Goal: Task Accomplishment & Management: Manage account settings

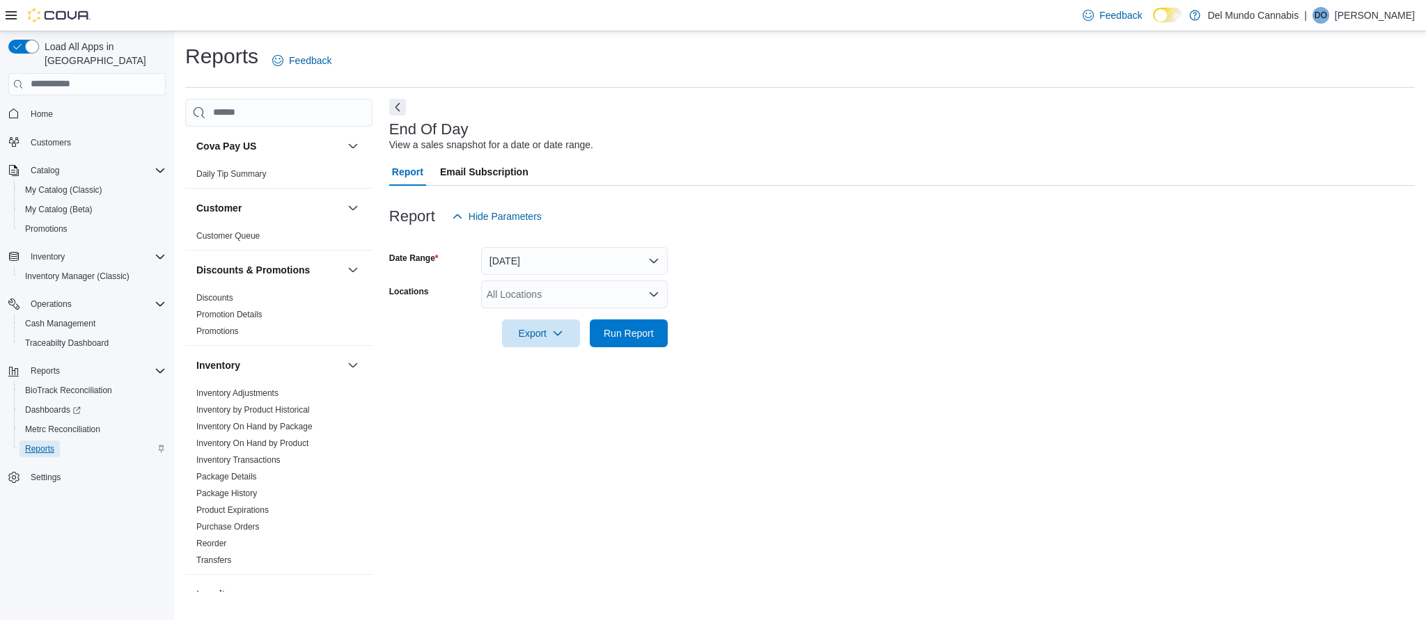
click at [45, 443] on span "Reports" at bounding box center [39, 448] width 29 height 11
click at [668, 400] on div "End Of Day View a sales snapshot for a date or date range. Report Email Subscri…" at bounding box center [901, 345] width 1025 height 493
click at [651, 289] on icon "Open list of options" at bounding box center [653, 294] width 11 height 11
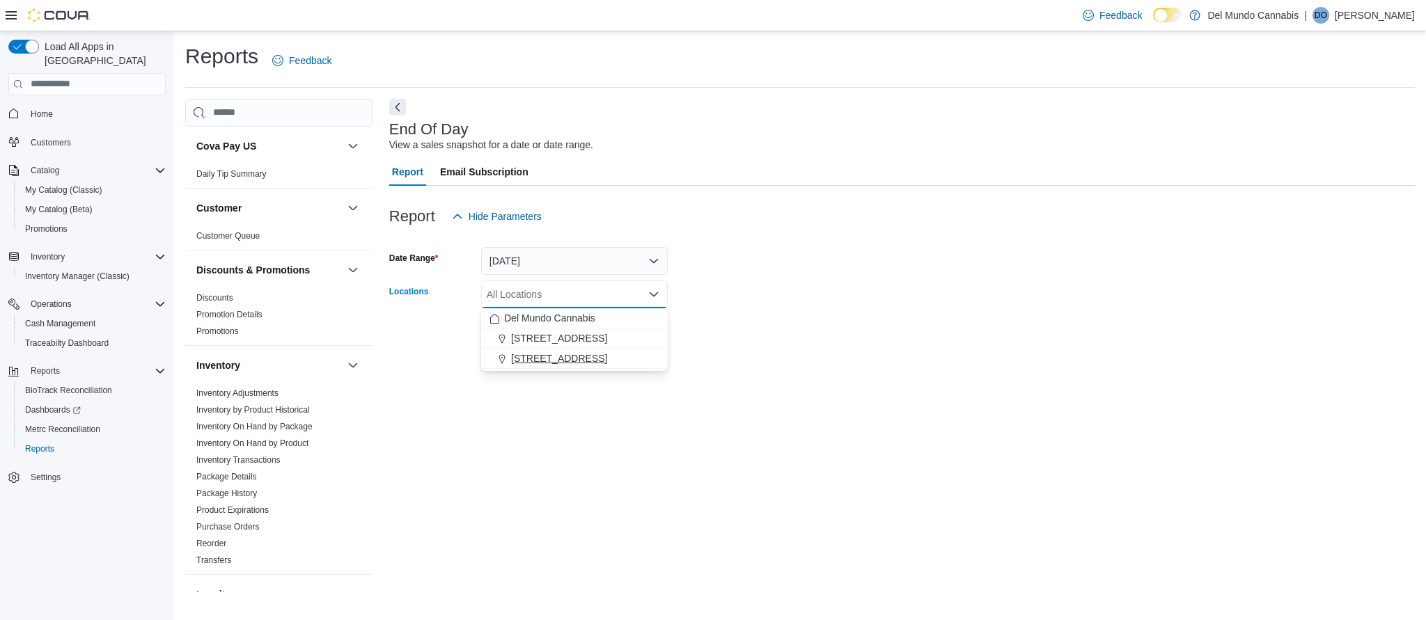
click at [553, 358] on span "[STREET_ADDRESS]" at bounding box center [559, 359] width 96 height 14
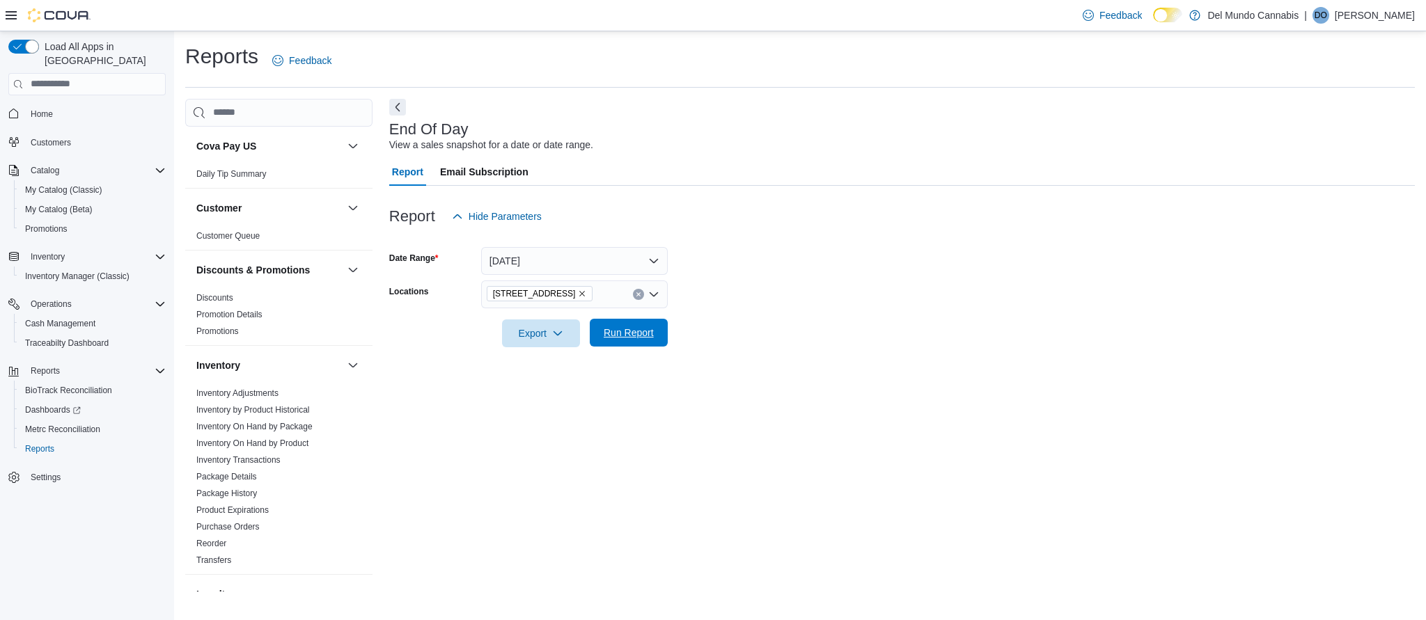
drag, startPoint x: 616, startPoint y: 388, endPoint x: 631, endPoint y: 342, distance: 48.2
click at [619, 381] on div "End Of Day View a sales snapshot for a date or date range. Report Email Subscri…" at bounding box center [901, 345] width 1025 height 493
click at [617, 337] on span "Run Report" at bounding box center [628, 333] width 50 height 14
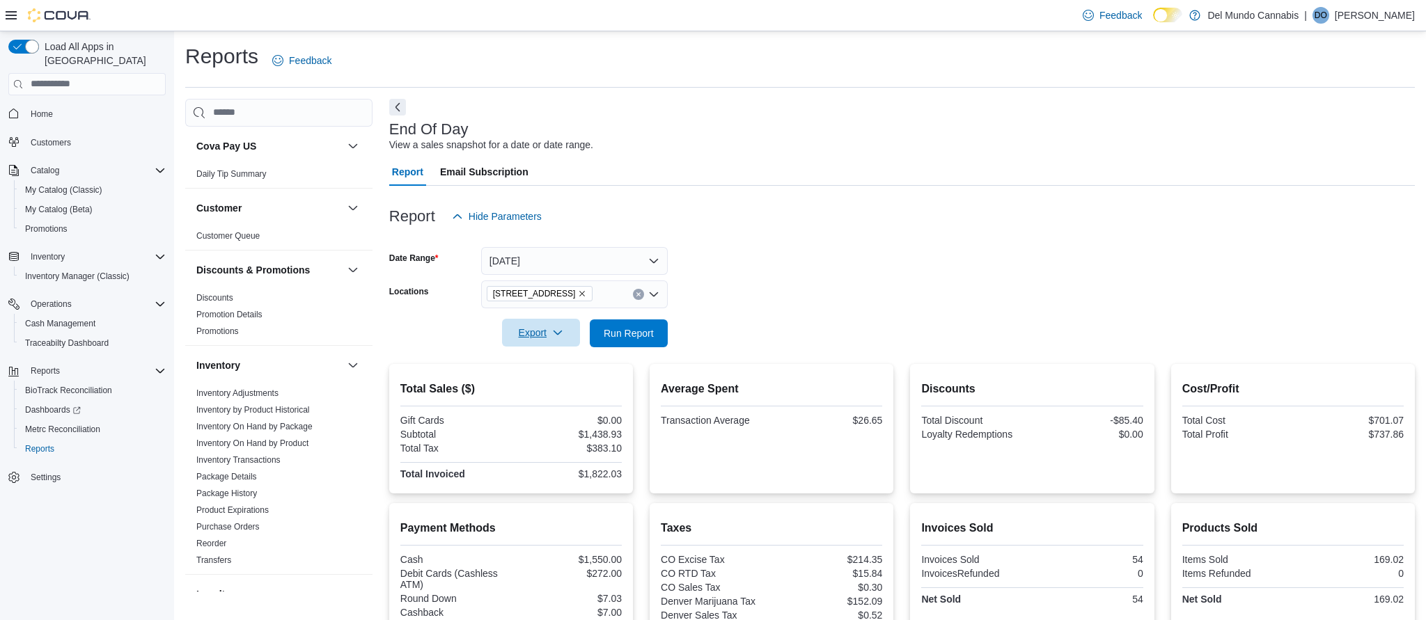
click at [553, 333] on icon "button" at bounding box center [557, 332] width 11 height 11
click at [554, 391] on span "Export to Pdf" at bounding box center [541, 389] width 63 height 11
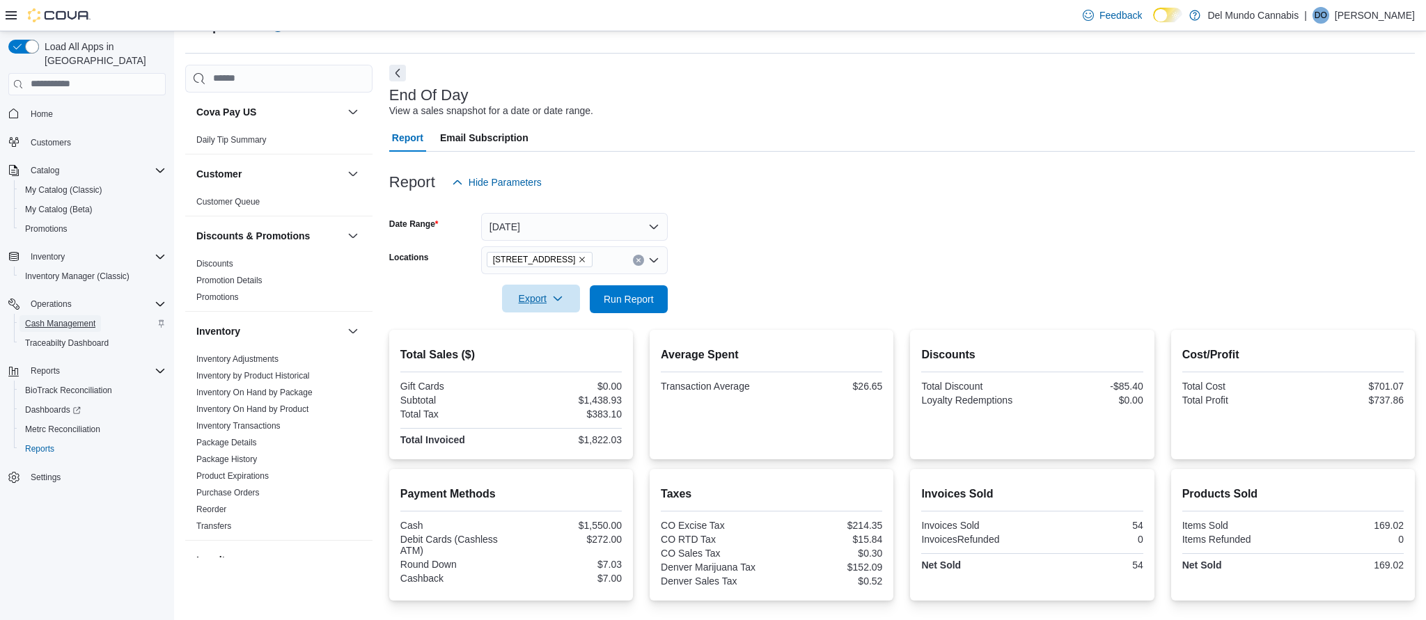
click at [82, 318] on span "Cash Management" at bounding box center [60, 323] width 70 height 11
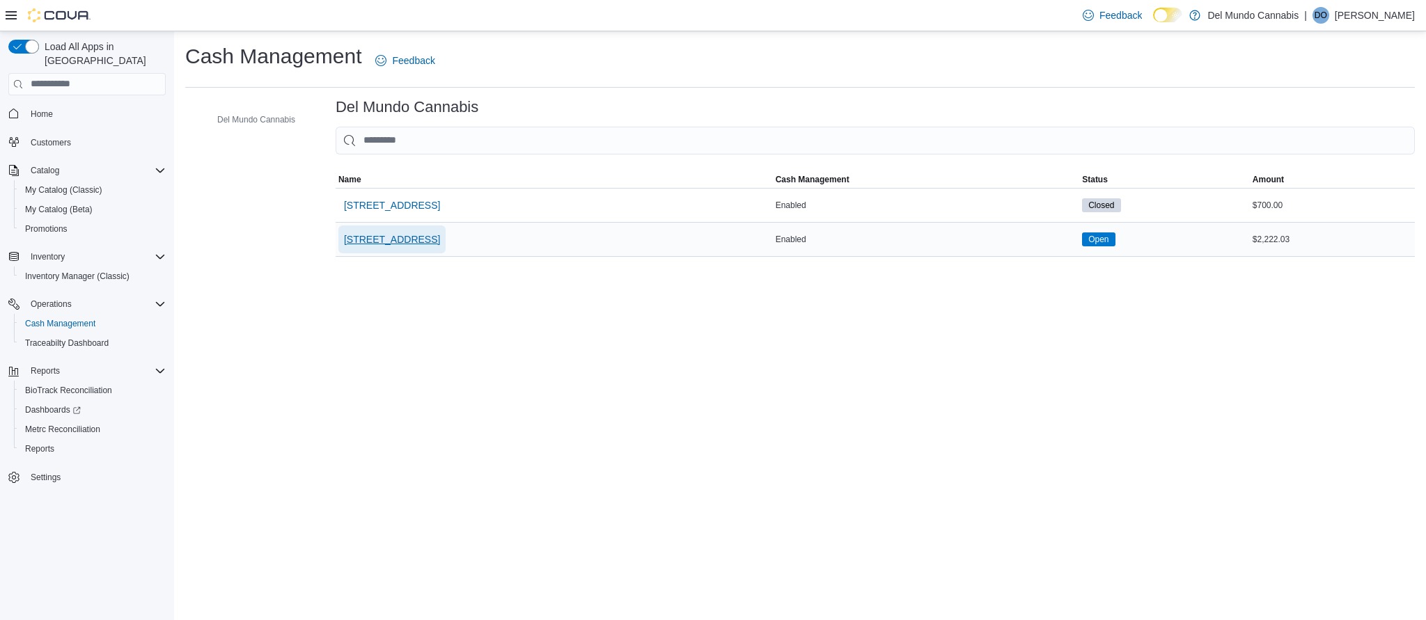
click at [372, 236] on span "[STREET_ADDRESS]" at bounding box center [392, 239] width 96 height 14
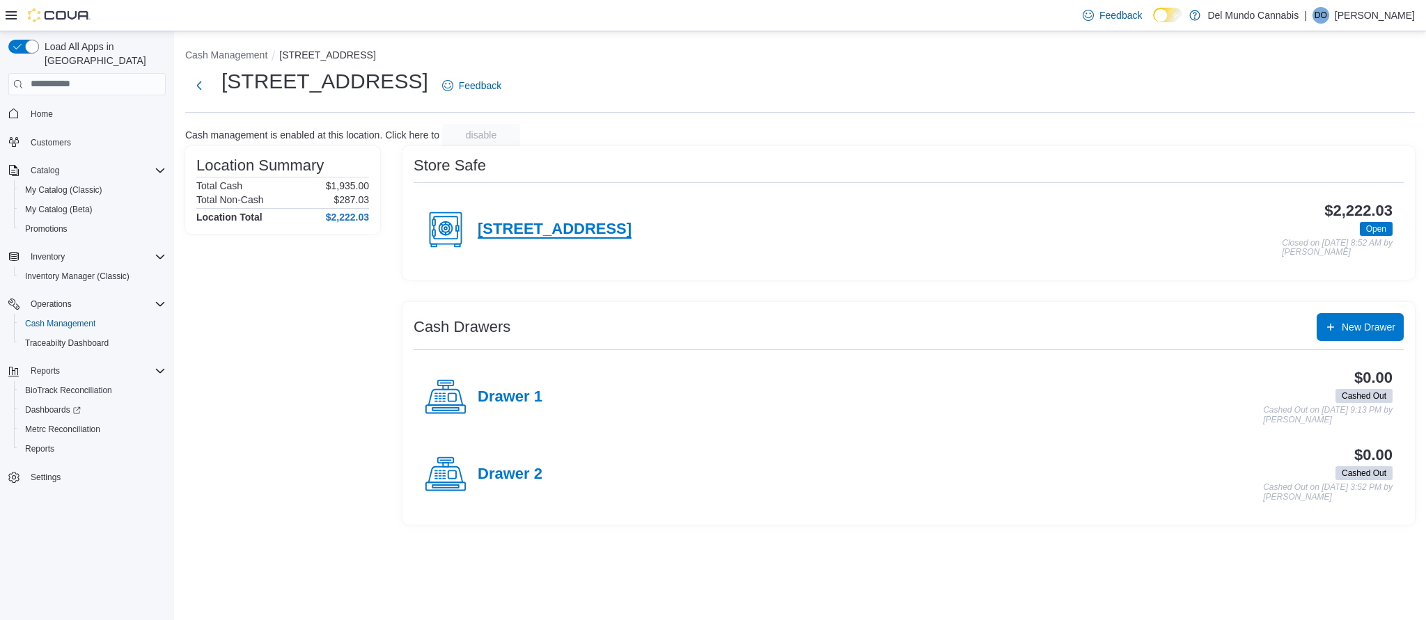
click at [564, 224] on h4 "[STREET_ADDRESS]" at bounding box center [554, 230] width 154 height 18
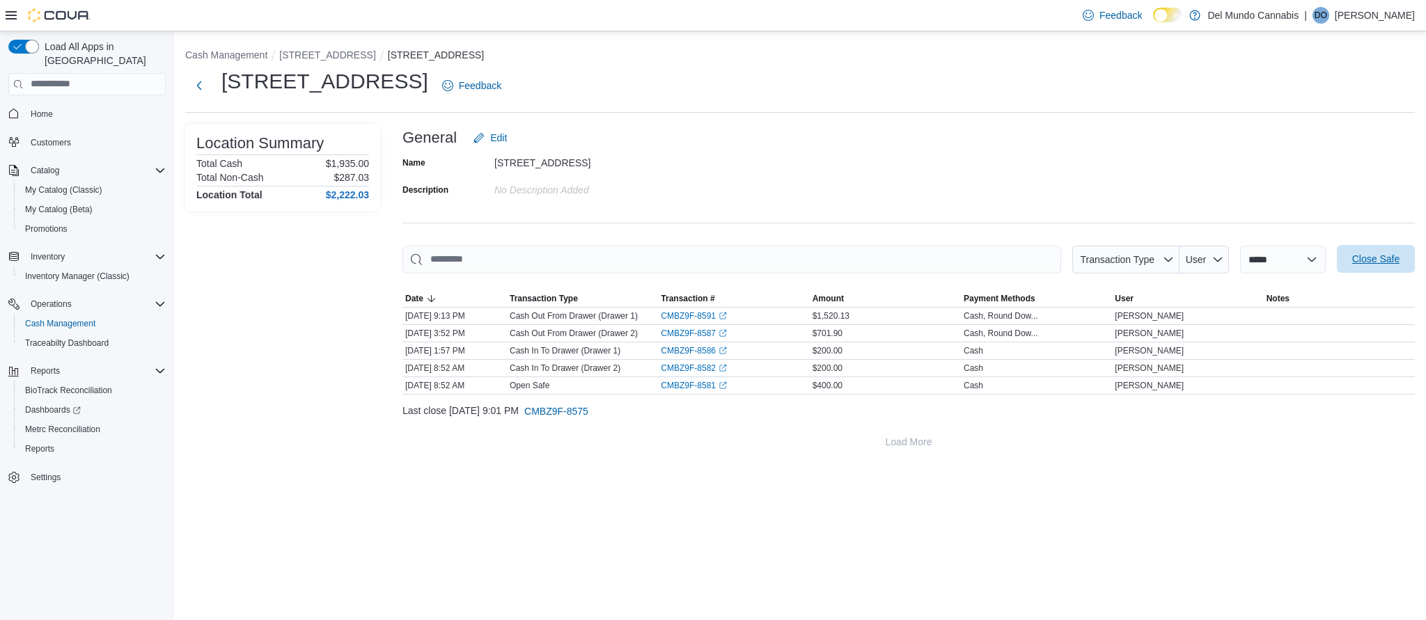
click at [1371, 260] on span "Close Safe" at bounding box center [1375, 259] width 47 height 14
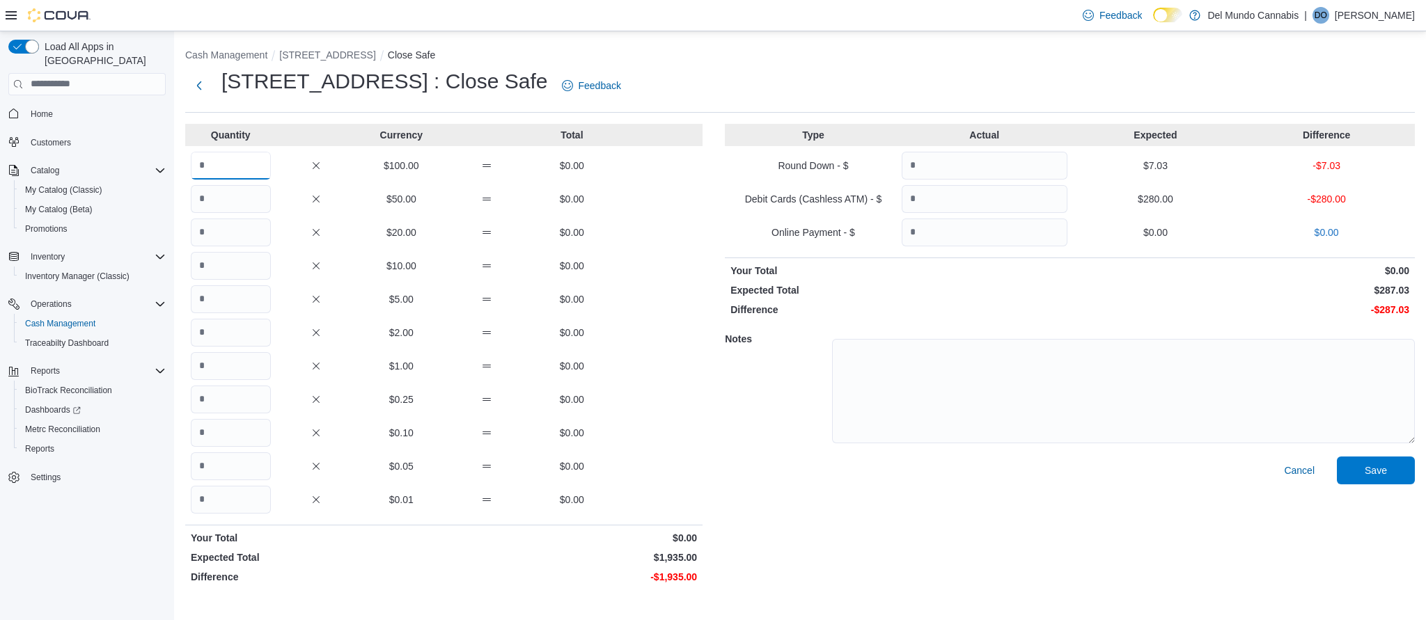
click at [235, 169] on input "Quantity" at bounding box center [231, 166] width 80 height 28
type input "*"
type input "**"
type input "*"
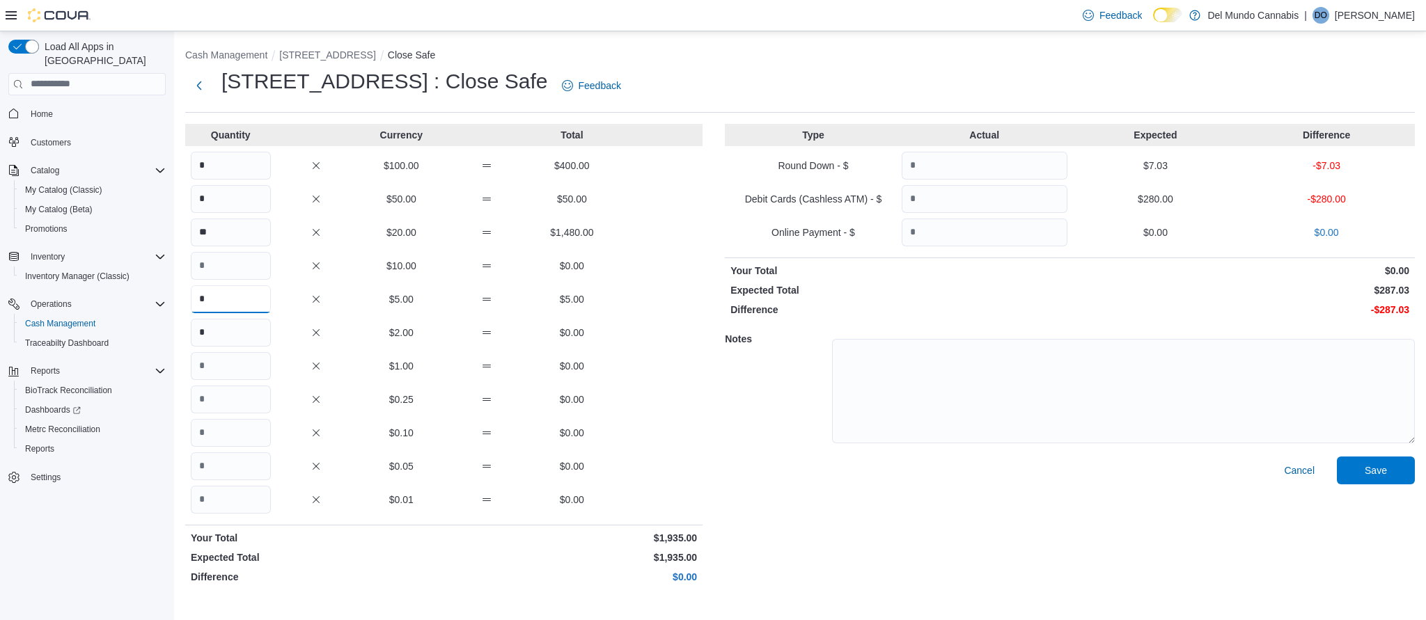
type input "*"
click at [943, 163] on input "Quantity" at bounding box center [984, 166] width 166 height 28
type input "****"
type input "***"
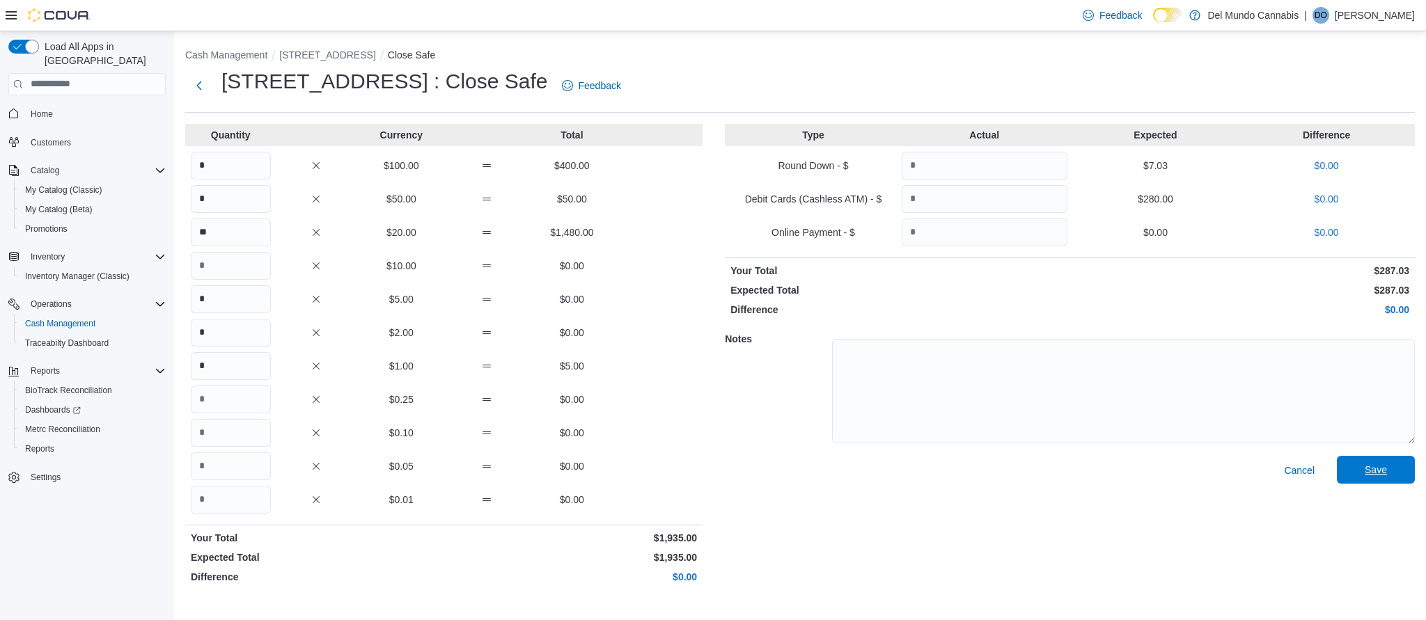
click at [1379, 472] on span "Save" at bounding box center [1375, 470] width 22 height 14
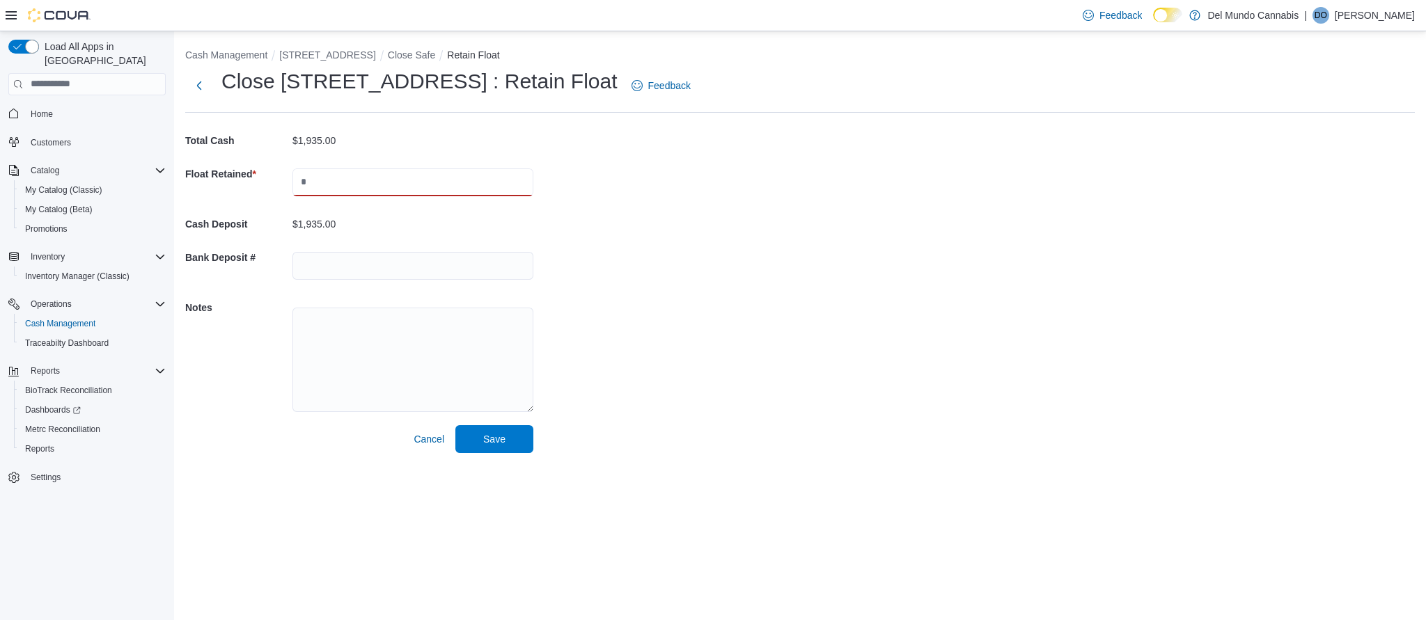
click at [308, 193] on input "text" at bounding box center [412, 182] width 241 height 28
type input "***"
click at [629, 188] on div "Cash Management [STREET_ADDRESS] Close Safe Retain Float Close [STREET_ADDRESS]…" at bounding box center [799, 247] width 1251 height 433
drag, startPoint x: 493, startPoint y: 441, endPoint x: 486, endPoint y: 438, distance: 7.8
click at [493, 441] on span "Save" at bounding box center [494, 439] width 22 height 14
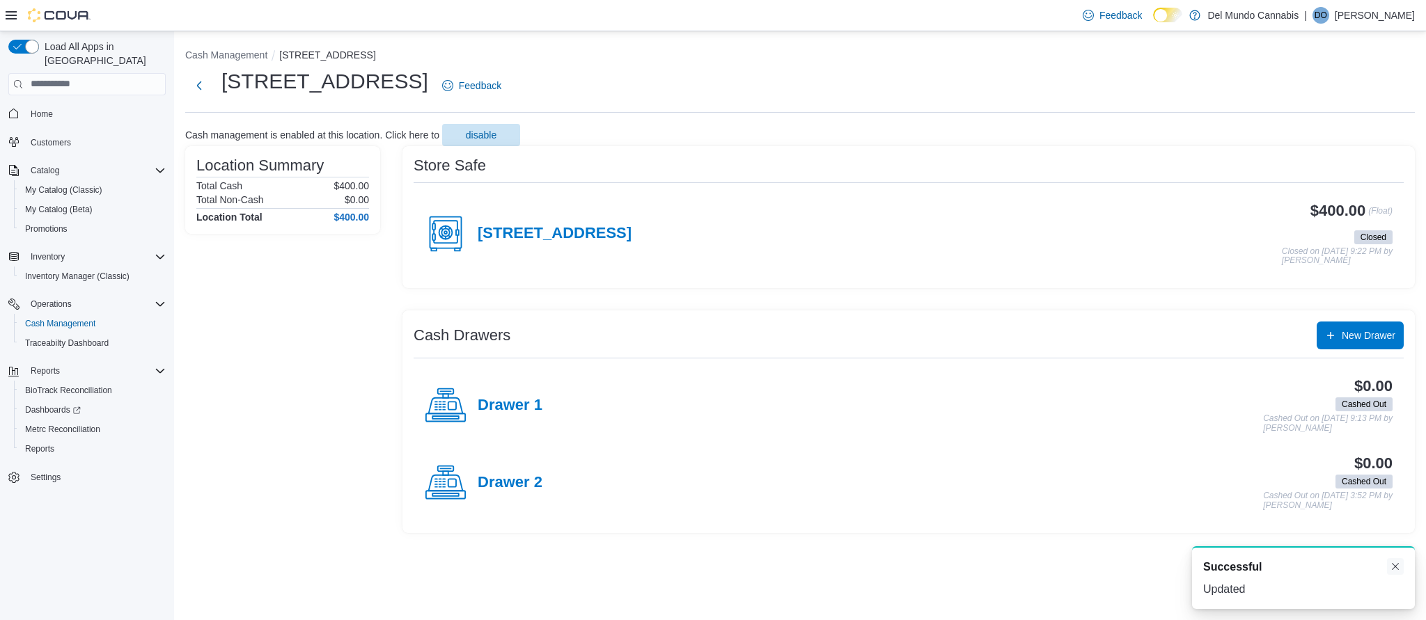
drag, startPoint x: 1396, startPoint y: 559, endPoint x: 1395, endPoint y: 567, distance: 8.5
click at [1396, 564] on button "Dismiss toast" at bounding box center [1395, 566] width 17 height 17
click at [47, 109] on span "Home" at bounding box center [42, 114] width 22 height 11
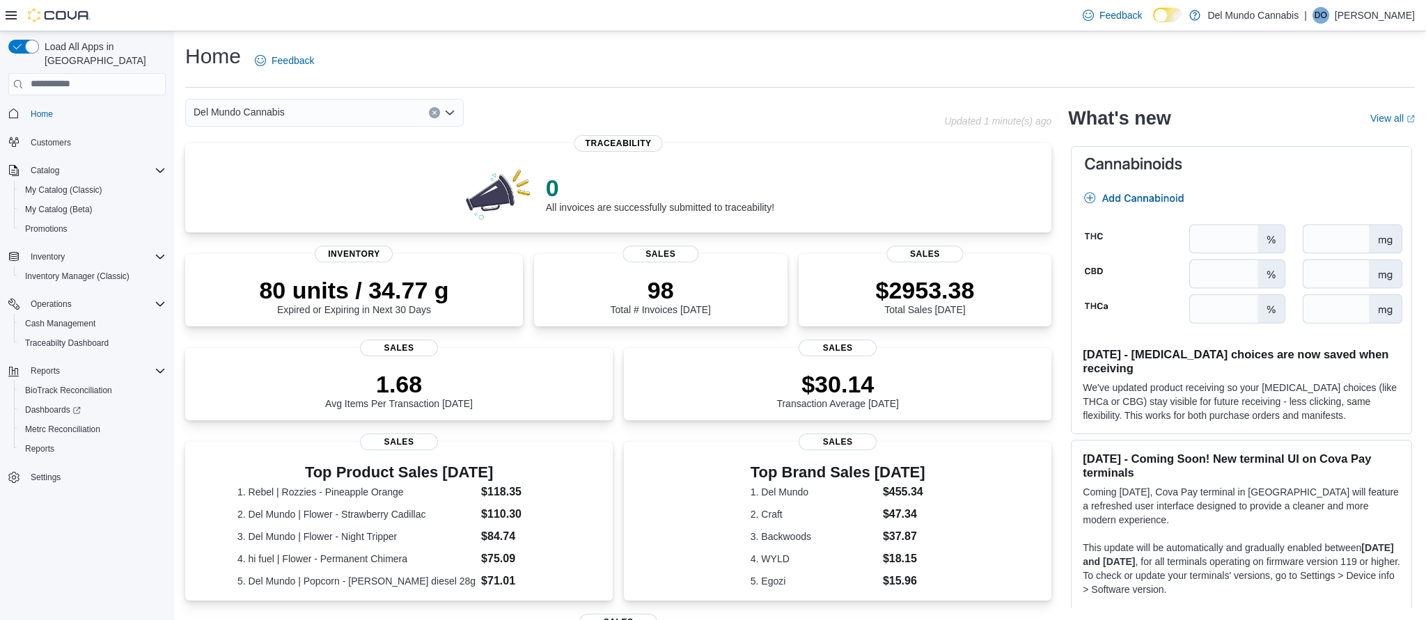
click at [1386, 17] on p "[PERSON_NAME]" at bounding box center [1374, 15] width 80 height 17
click at [1320, 139] on span "Sign Out" at bounding box center [1325, 136] width 38 height 14
